Goal: Task Accomplishment & Management: Use online tool/utility

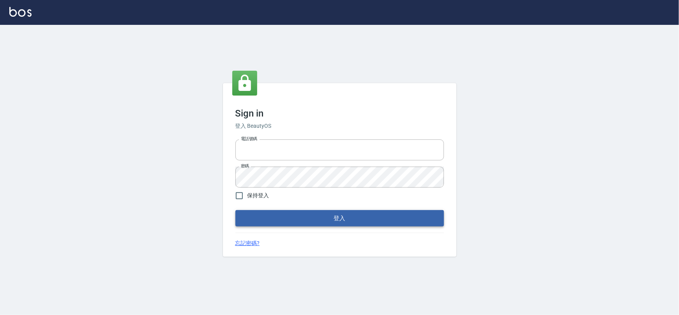
type input "0978831233"
click at [344, 216] on button "登入" at bounding box center [339, 218] width 209 height 16
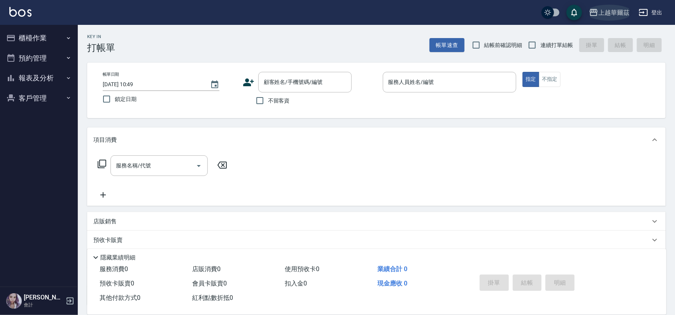
click at [615, 9] on div "上越華爾茲" at bounding box center [613, 13] width 31 height 10
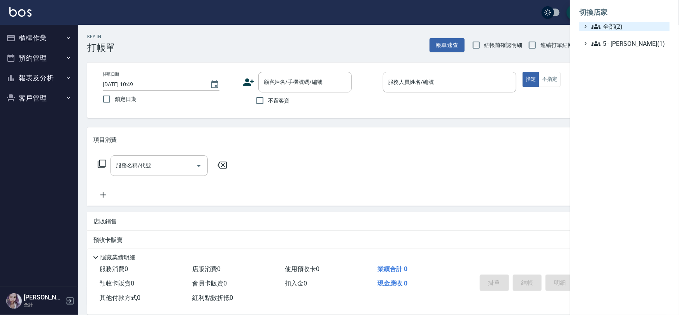
click at [615, 23] on span "全部(2)" at bounding box center [628, 26] width 75 height 9
click at [617, 35] on span "PS18" at bounding box center [628, 35] width 76 height 9
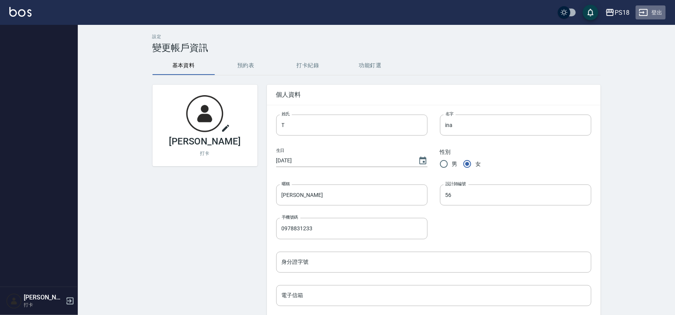
click at [654, 14] on button "登出" at bounding box center [651, 12] width 30 height 14
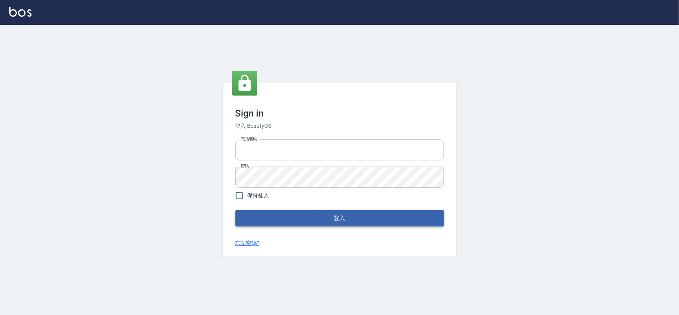
type input "0978831233"
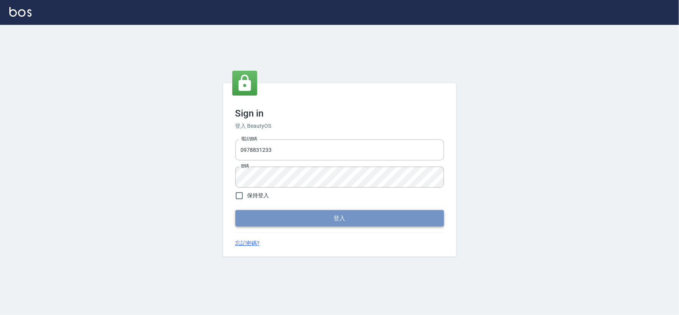
click at [333, 220] on button "登入" at bounding box center [339, 218] width 209 height 16
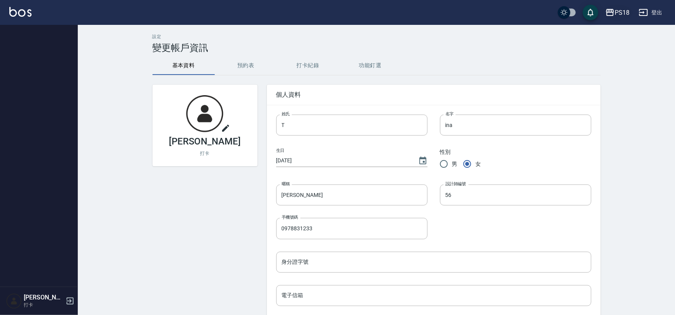
click at [626, 10] on div "PS18" at bounding box center [622, 13] width 15 height 10
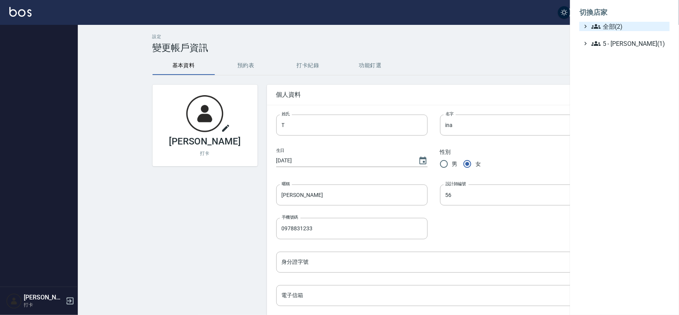
click at [619, 25] on span "全部(2)" at bounding box center [628, 26] width 75 height 9
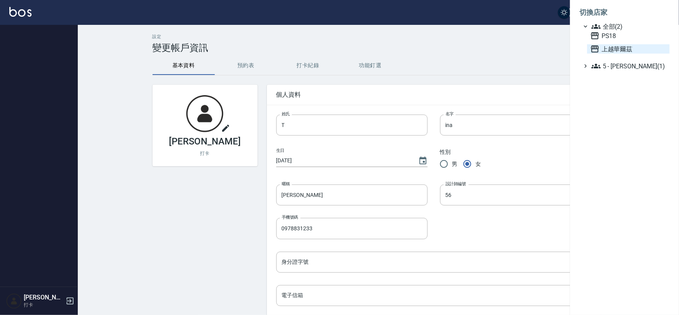
click at [615, 50] on span "上越華爾茲" at bounding box center [628, 48] width 76 height 9
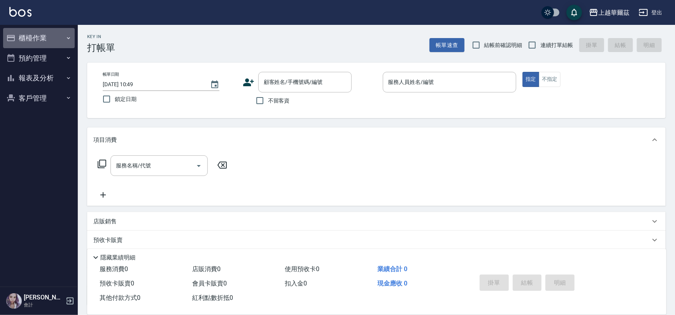
click at [48, 35] on button "櫃檯作業" at bounding box center [39, 38] width 72 height 20
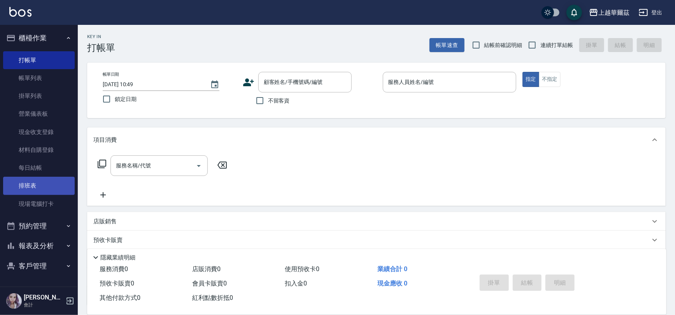
click at [48, 187] on link "排班表" at bounding box center [39, 186] width 72 height 18
